Goal: Transaction & Acquisition: Purchase product/service

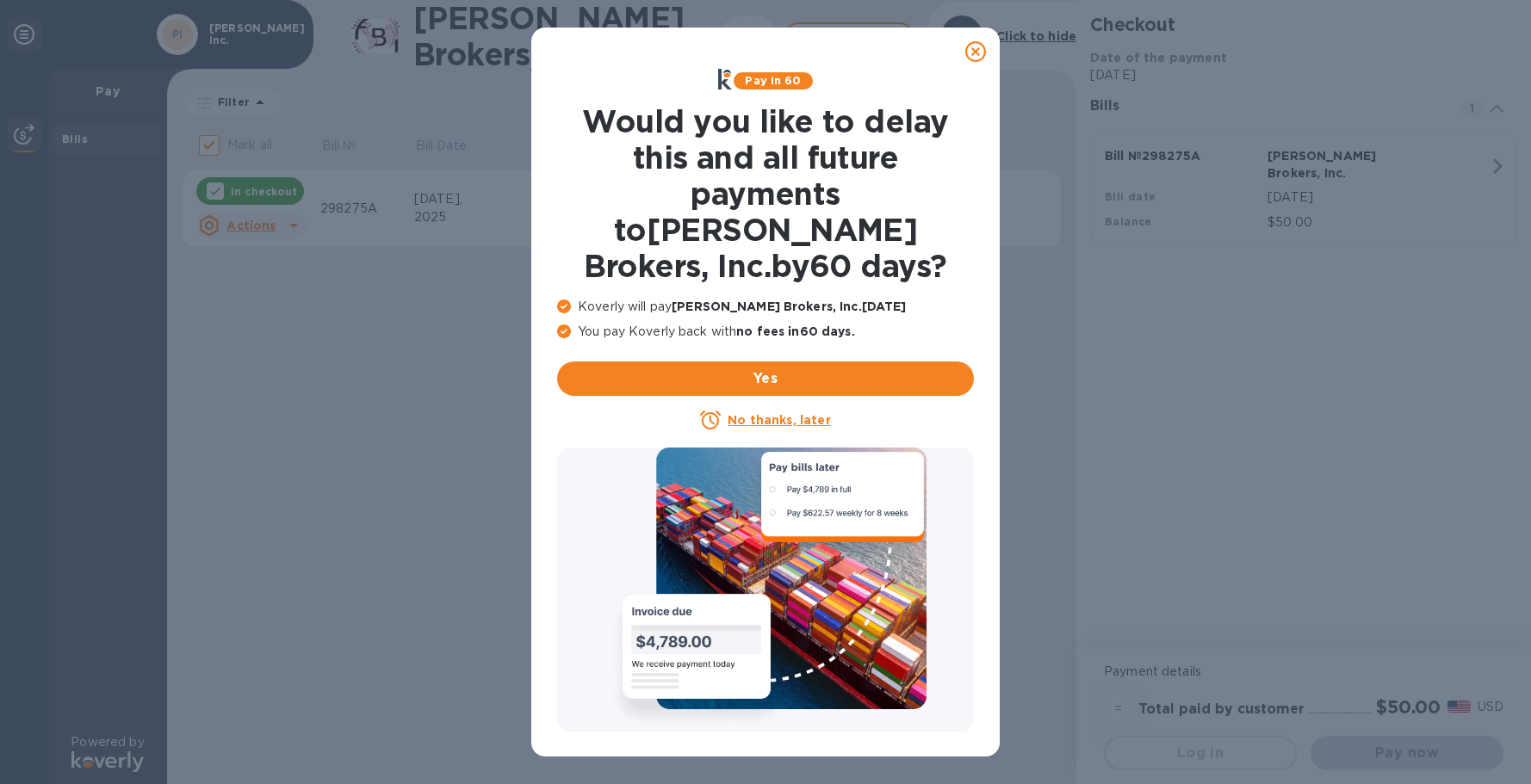
checkbox input "false"
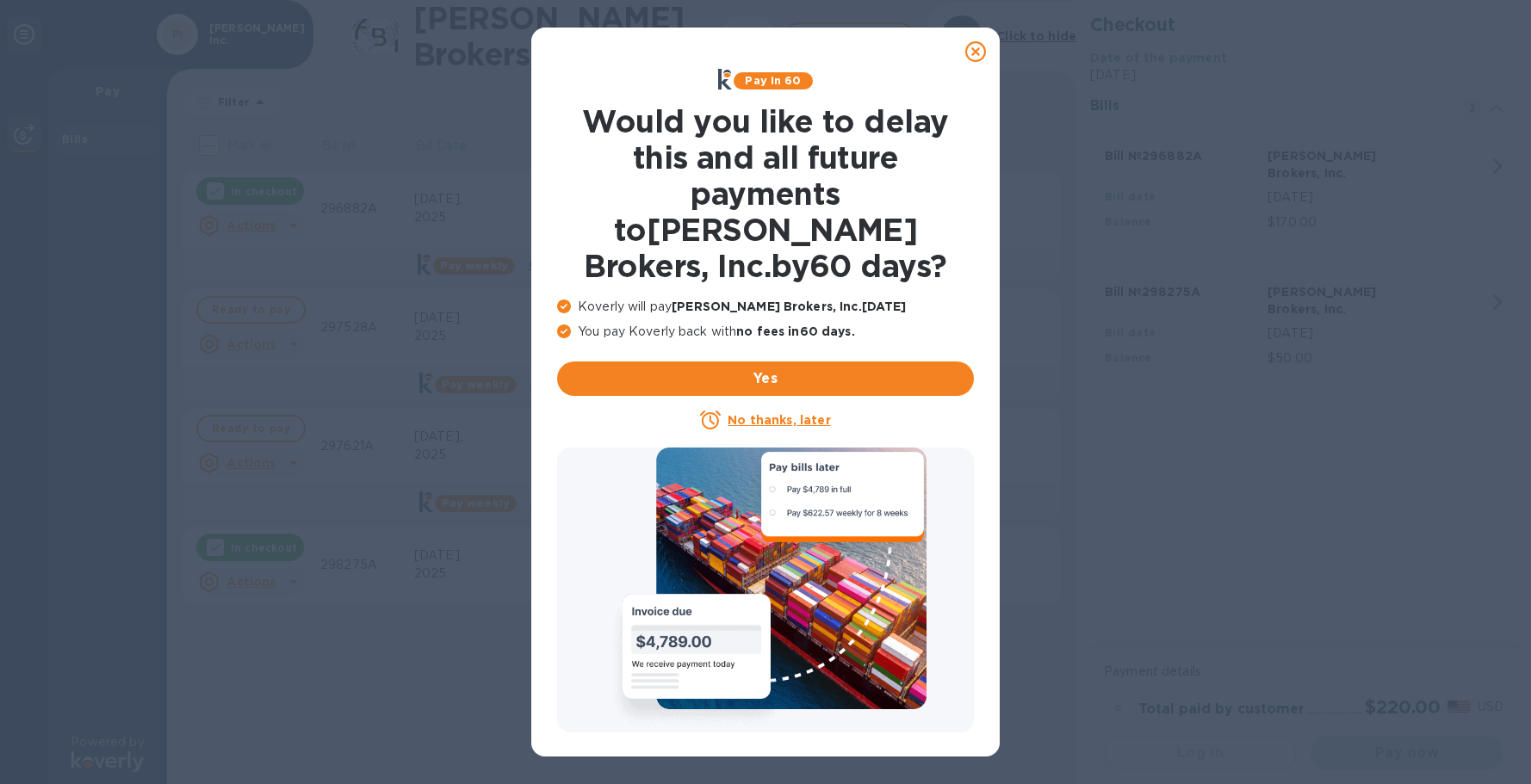
click at [754, 414] on u "No thanks, later" at bounding box center [779, 421] width 102 height 14
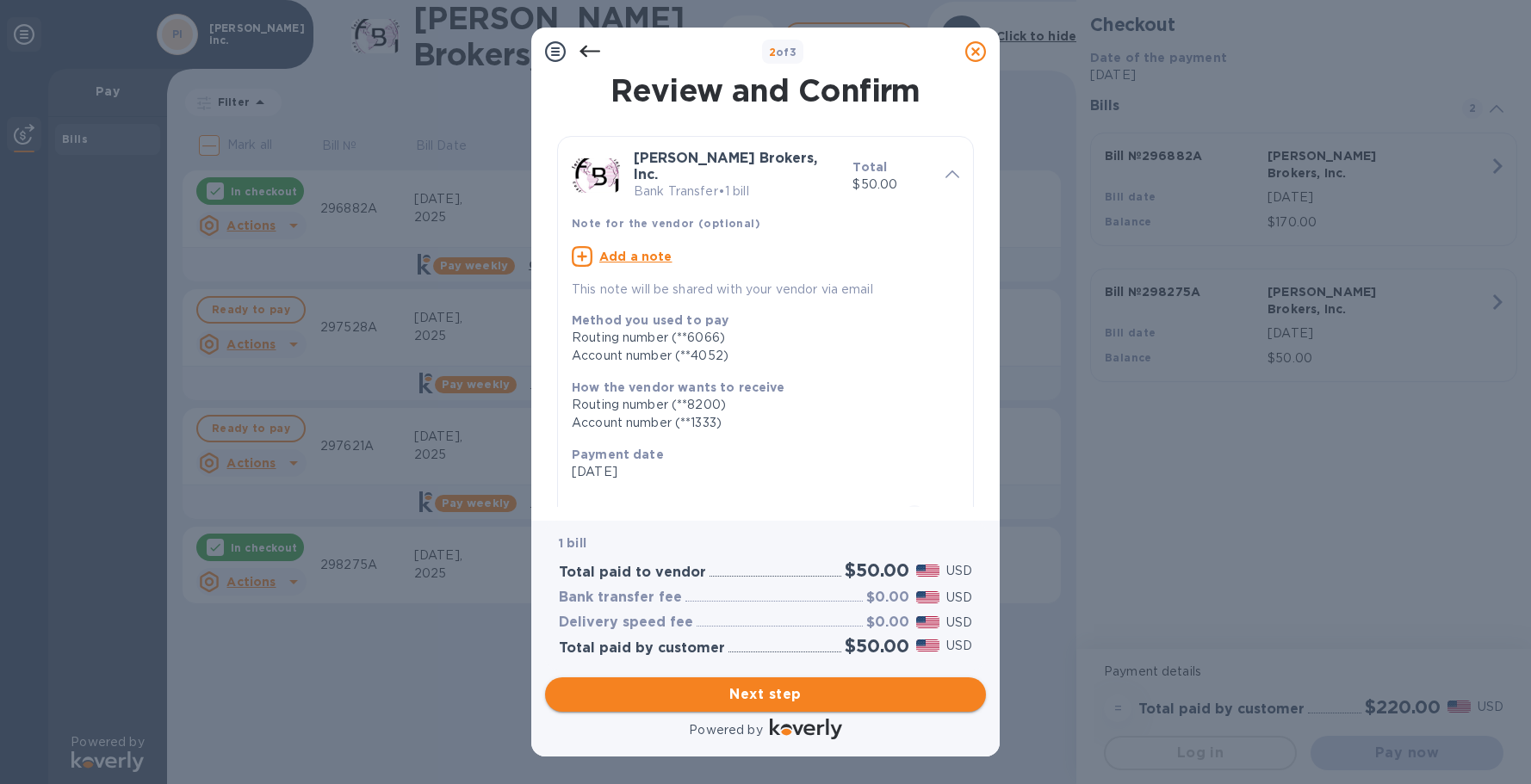
click at [727, 690] on span "Next step" at bounding box center [765, 694] width 414 height 20
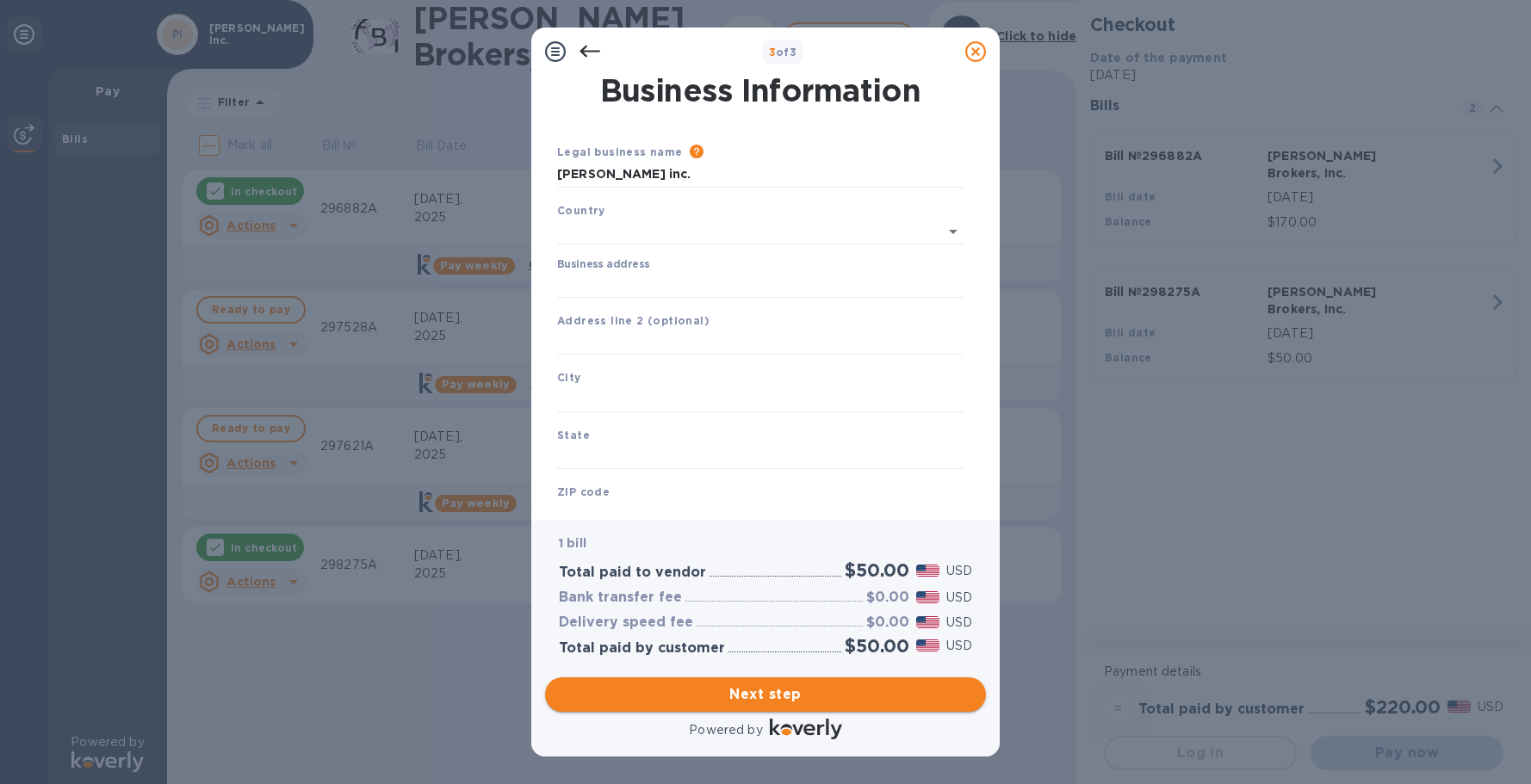
type input "[GEOGRAPHIC_DATA]"
click at [634, 278] on input "Business address" at bounding box center [761, 281] width 407 height 26
type input "[STREET_ADDRESS][PERSON_NAME]"
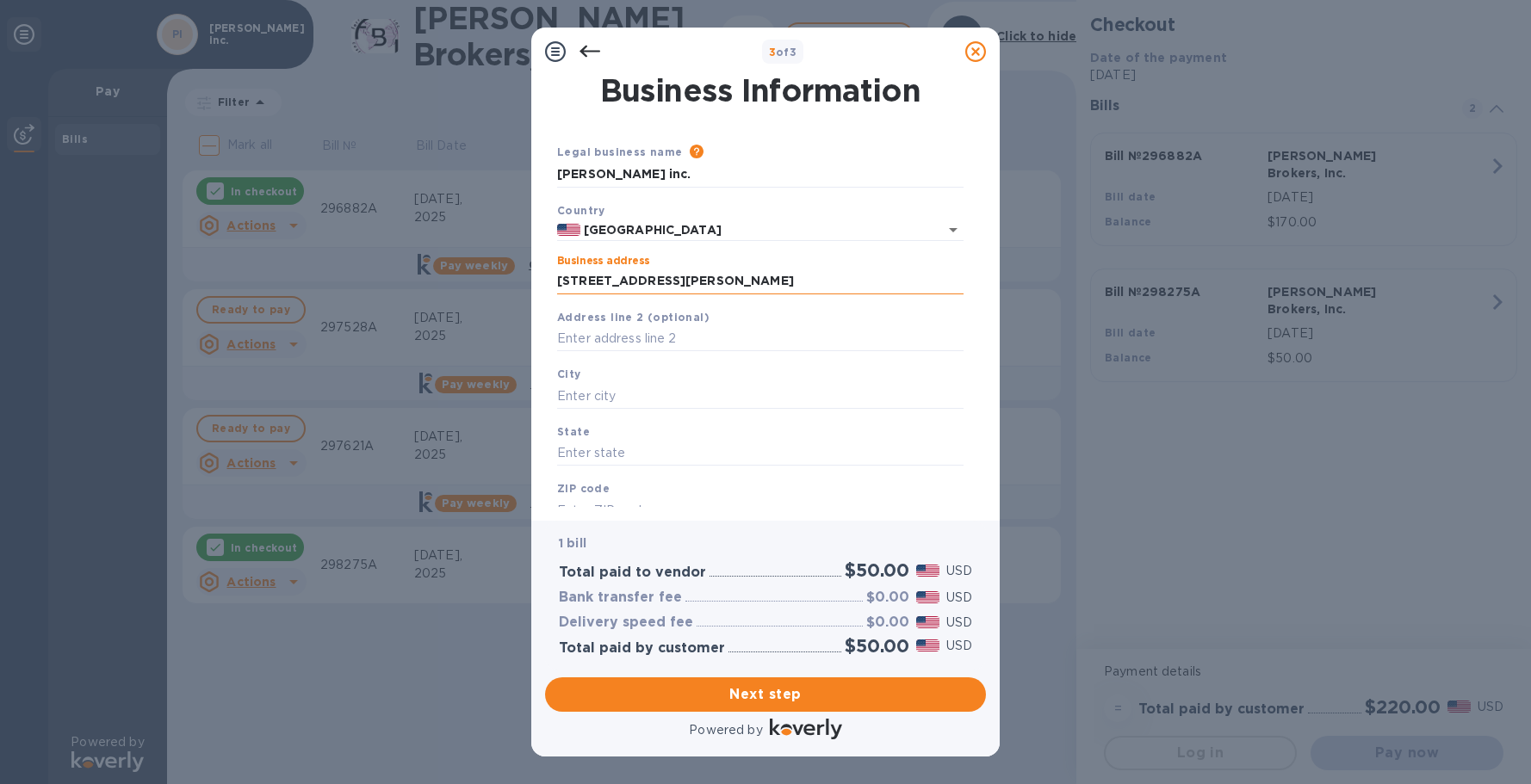
type input "[GEOGRAPHIC_DATA]"
type input "CA"
type input "90069"
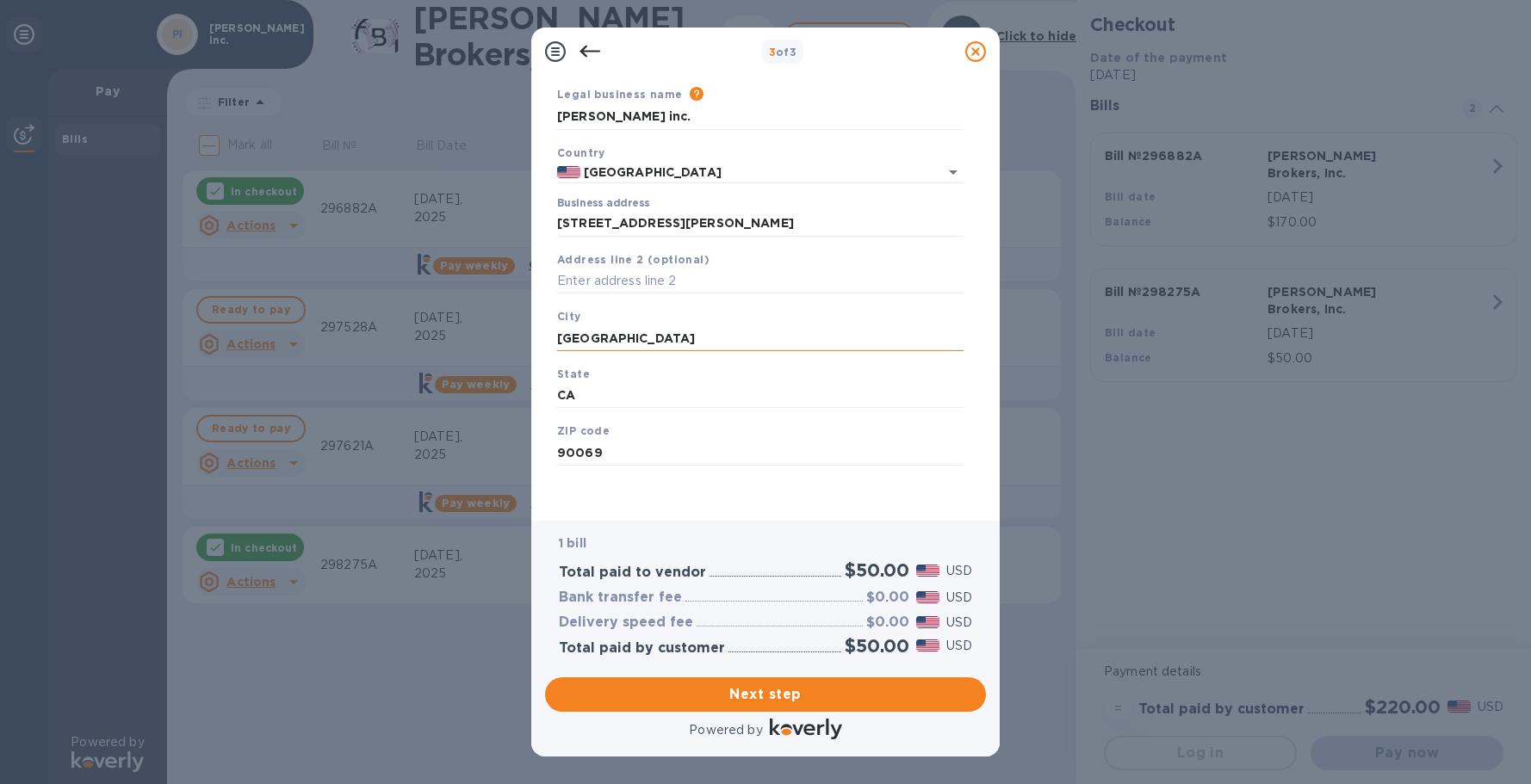
click at [701, 338] on input "[GEOGRAPHIC_DATA]" at bounding box center [761, 338] width 407 height 26
click button "Save" at bounding box center [0, 0] width 0 height 0
click at [696, 342] on input "[GEOGRAPHIC_DATA]" at bounding box center [761, 338] width 407 height 26
type input "[GEOGRAPHIC_DATA]"
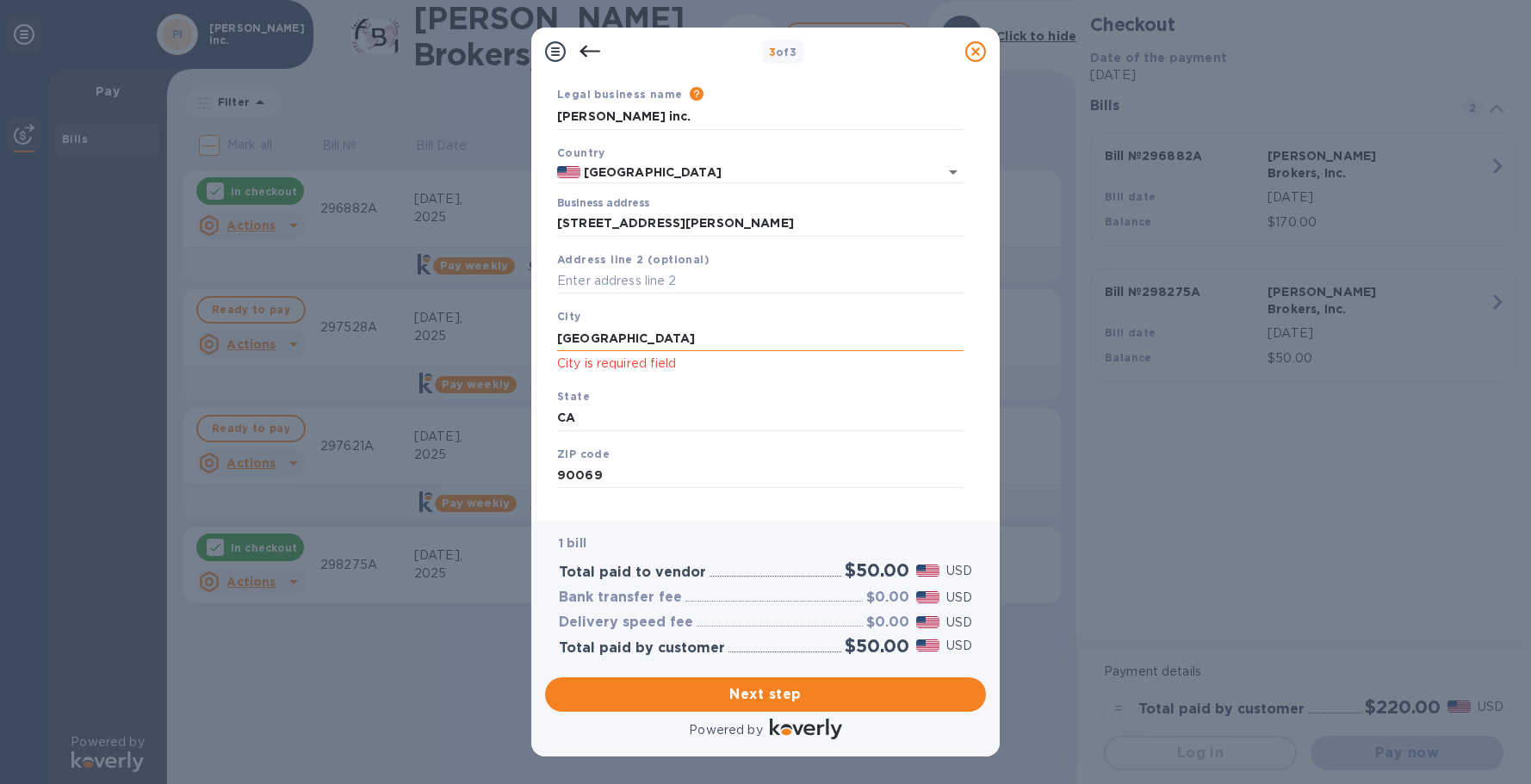
click button "Save" at bounding box center [0, 0] width 0 height 0
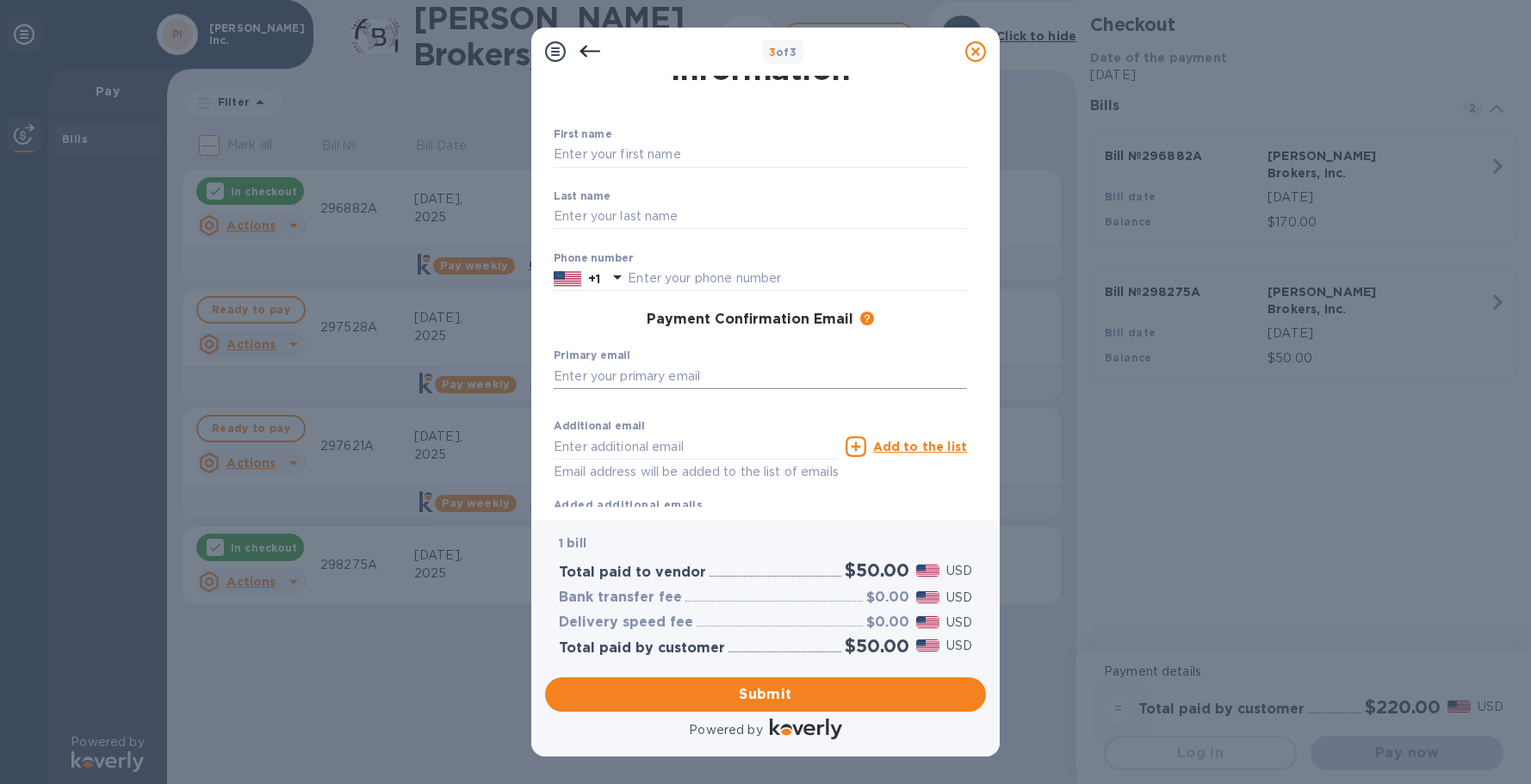
click at [649, 377] on input "text" at bounding box center [761, 376] width 414 height 26
type input "[PERSON_NAME][EMAIL_ADDRESS][DOMAIN_NAME]"
type input "[PERSON_NAME]"
type input "3236534142"
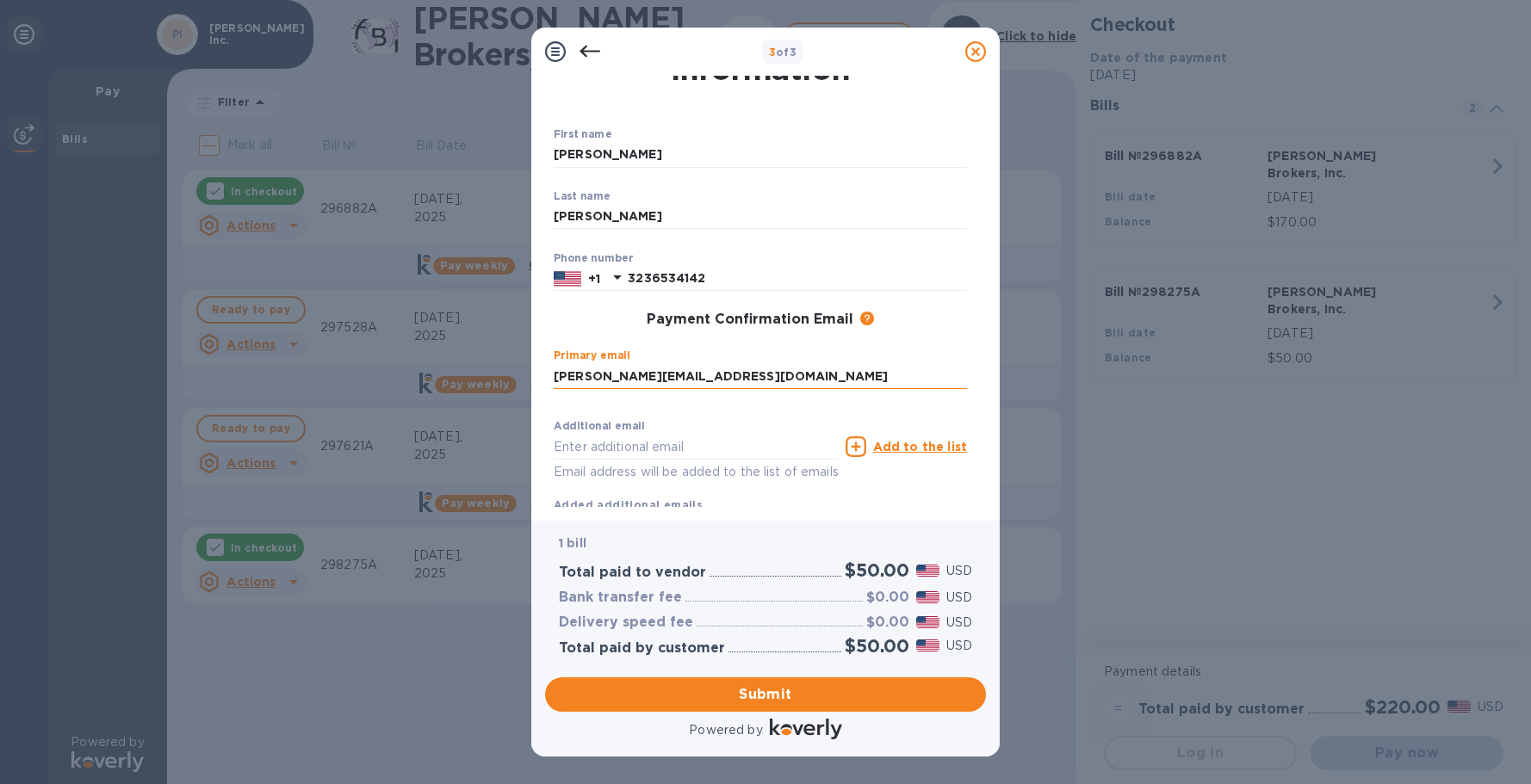
type input "[PERSON_NAME][EMAIL_ADDRESS][DOMAIN_NAME]"
click at [739, 691] on span "Submit" at bounding box center [765, 694] width 414 height 20
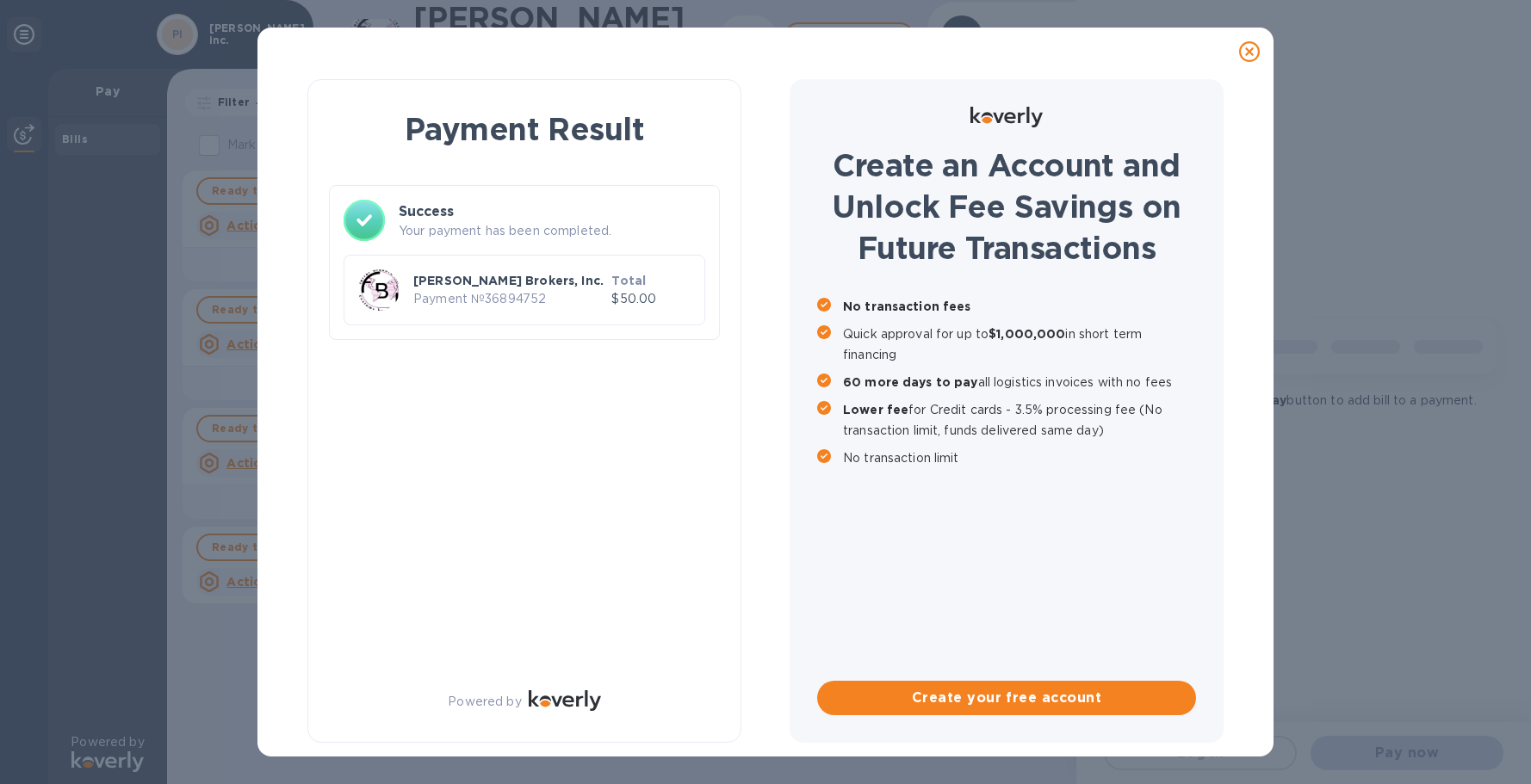
scroll to position [0, 0]
